Goal: Task Accomplishment & Management: Use online tool/utility

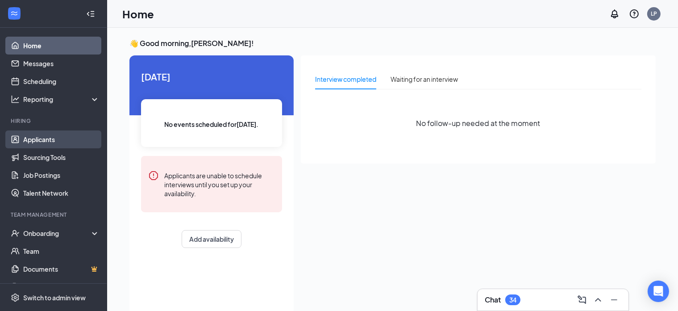
click at [33, 141] on link "Applicants" at bounding box center [61, 139] width 76 height 18
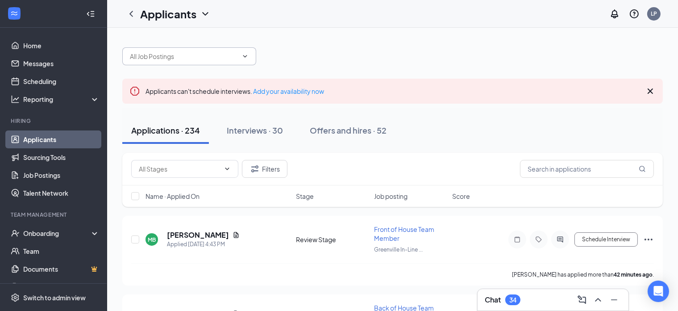
click at [193, 55] on input "text" at bounding box center [184, 56] width 108 height 10
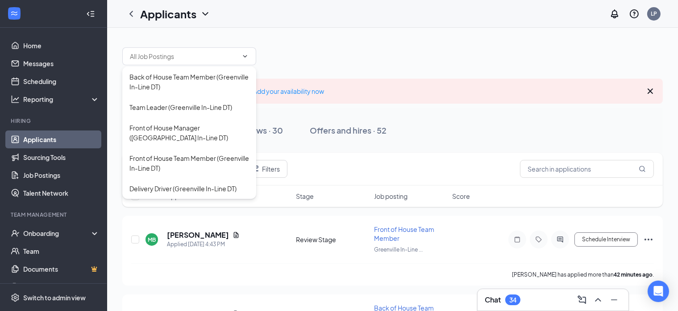
click at [480, 87] on div "Applicants can't schedule interviews. Add your availability now" at bounding box center [392, 91] width 540 height 25
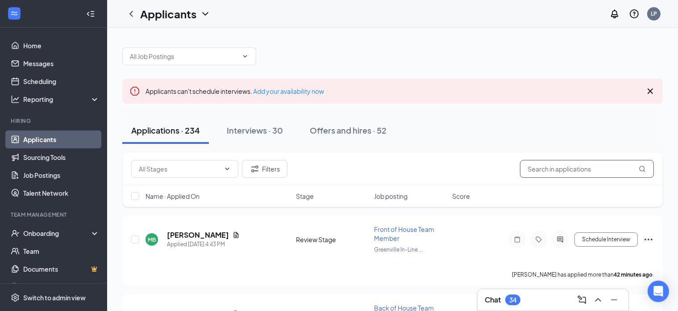
click at [595, 174] on input "text" at bounding box center [587, 169] width 134 height 18
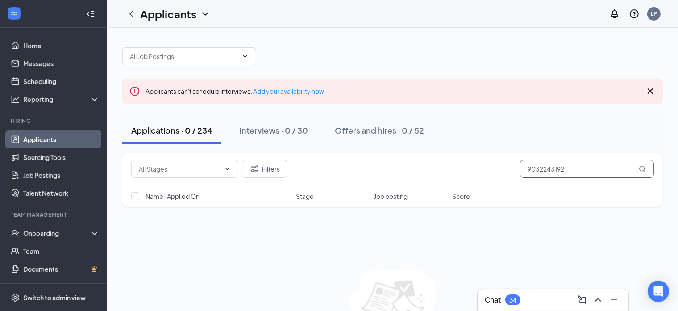
click at [570, 167] on input "9032243192" at bounding box center [587, 169] width 134 height 18
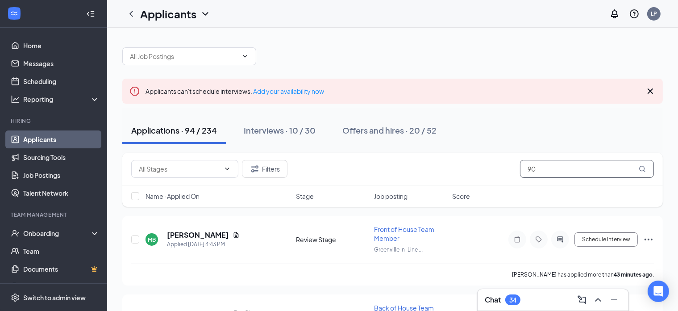
type input "9"
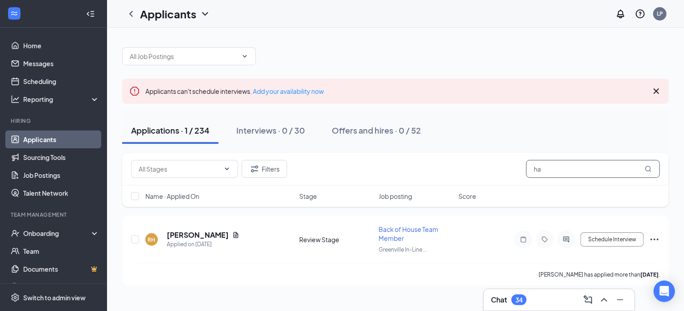
type input "h"
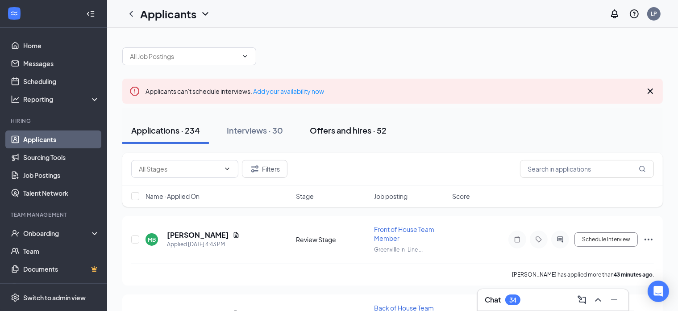
click at [334, 135] on div "Offers and hires · 52" at bounding box center [348, 129] width 77 height 11
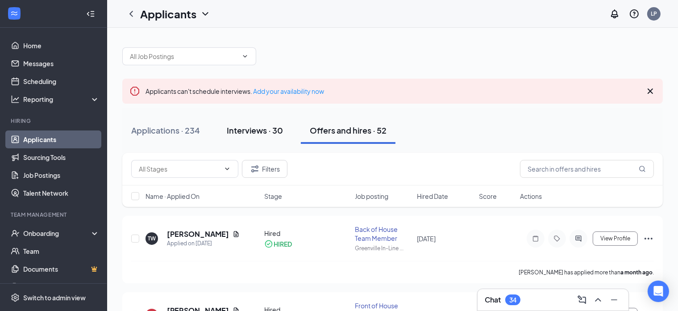
click at [265, 128] on div "Interviews · 30" at bounding box center [255, 129] width 56 height 11
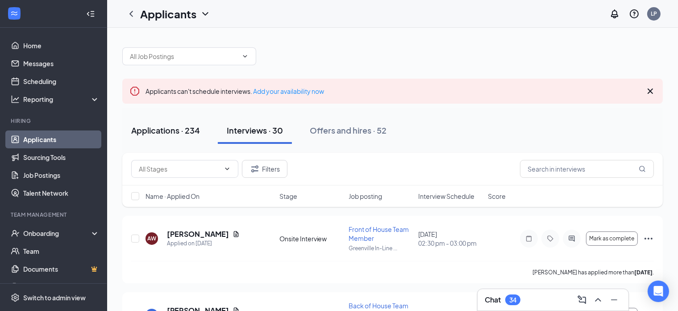
click at [178, 128] on div "Applications · 234" at bounding box center [165, 129] width 69 height 11
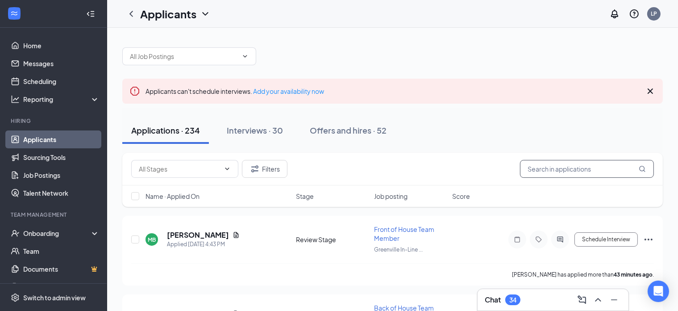
click at [548, 173] on input "text" at bounding box center [587, 169] width 134 height 18
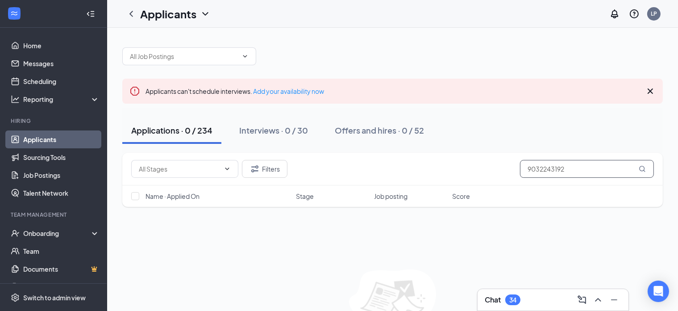
type input "9032243192"
click at [302, 36] on div "Applicants can't schedule interviews. Add your availability now Applications · …" at bounding box center [392, 197] width 571 height 339
click at [583, 158] on div "Filters 9032243192" at bounding box center [392, 169] width 540 height 33
click at [583, 171] on input "9032243192" at bounding box center [587, 169] width 134 height 18
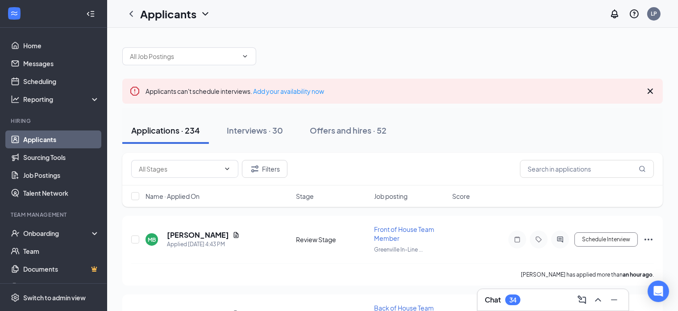
click at [534, 125] on div "Applications · 234 Interviews · 30 Offers and hires · 52" at bounding box center [392, 130] width 540 height 27
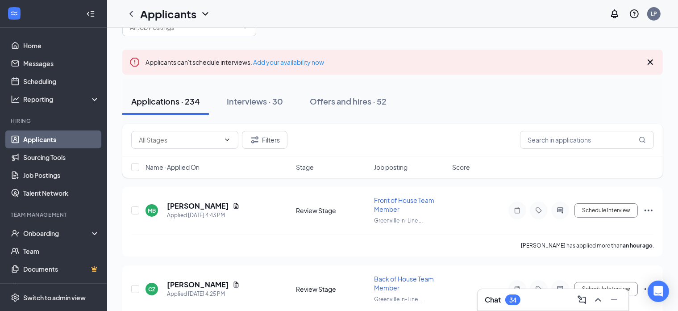
scroll to position [45, 0]
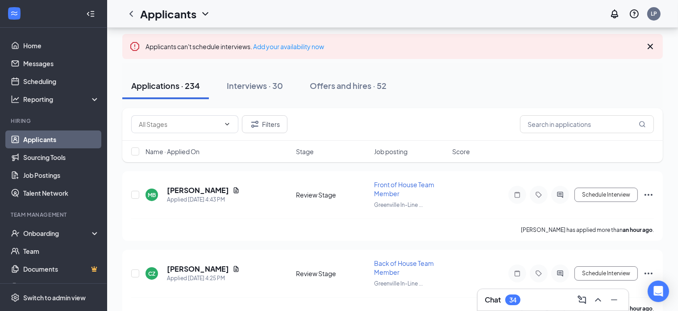
click at [187, 152] on span "Name · Applied On" at bounding box center [172, 151] width 54 height 9
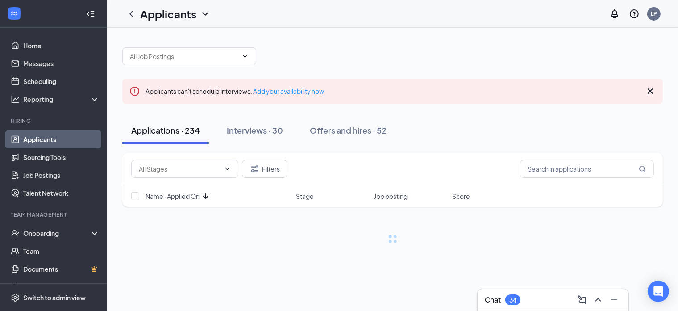
scroll to position [0, 0]
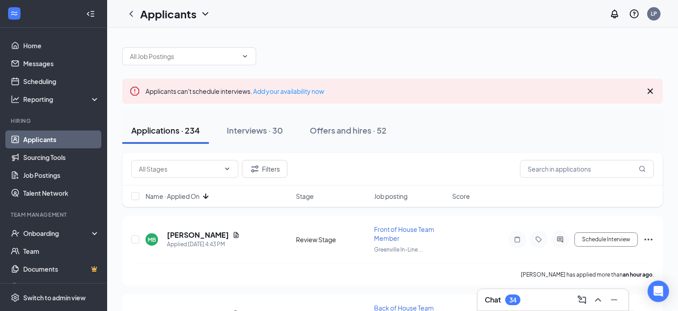
click at [195, 196] on span "Name · Applied On" at bounding box center [172, 195] width 54 height 9
